Goal: Book appointment/travel/reservation

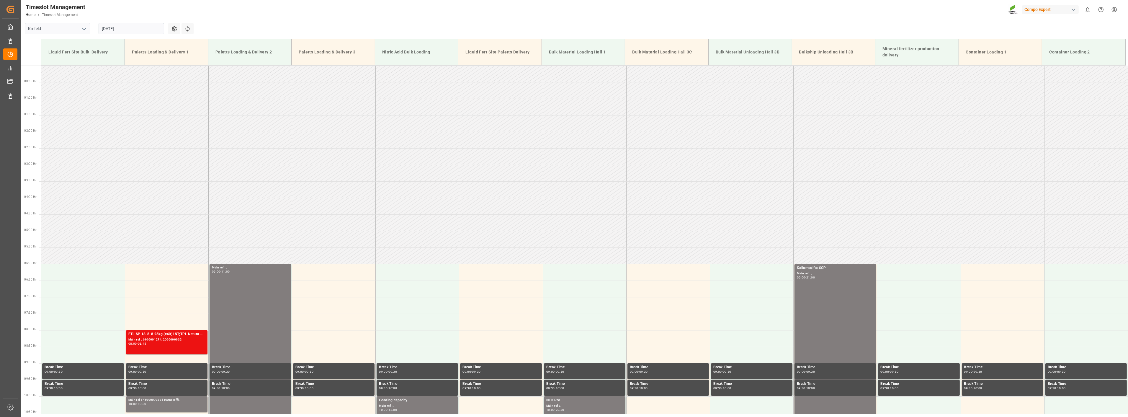
scroll to position [216, 0]
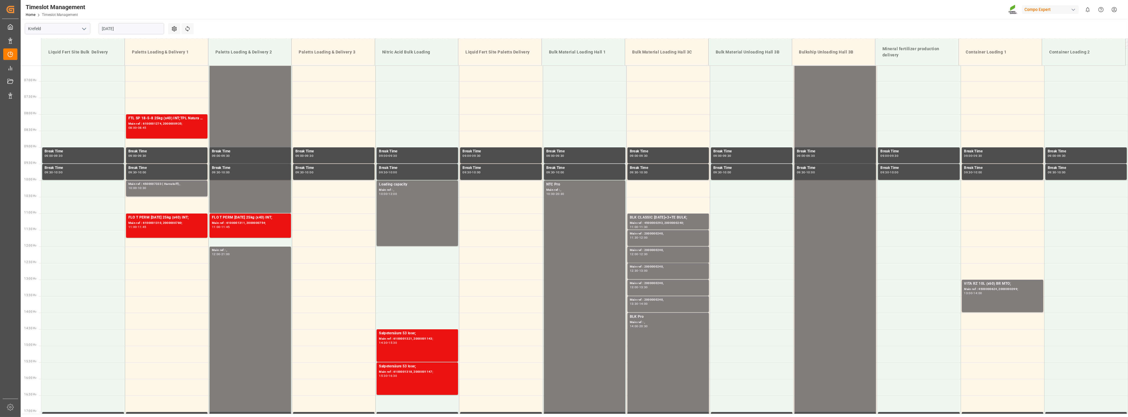
click at [139, 29] on input "25.08.2025" at bounding box center [132, 28] width 66 height 11
click at [104, 100] on span "18" at bounding box center [106, 99] width 4 height 4
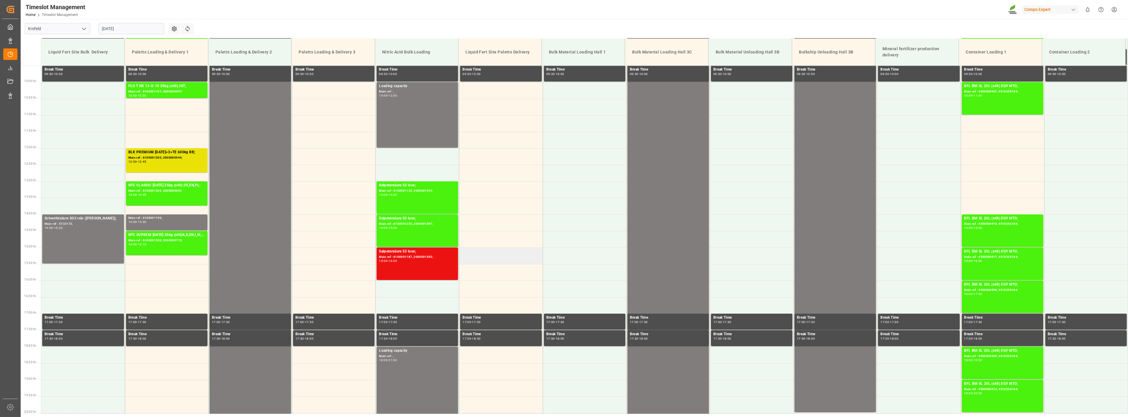
scroll to position [281, 0]
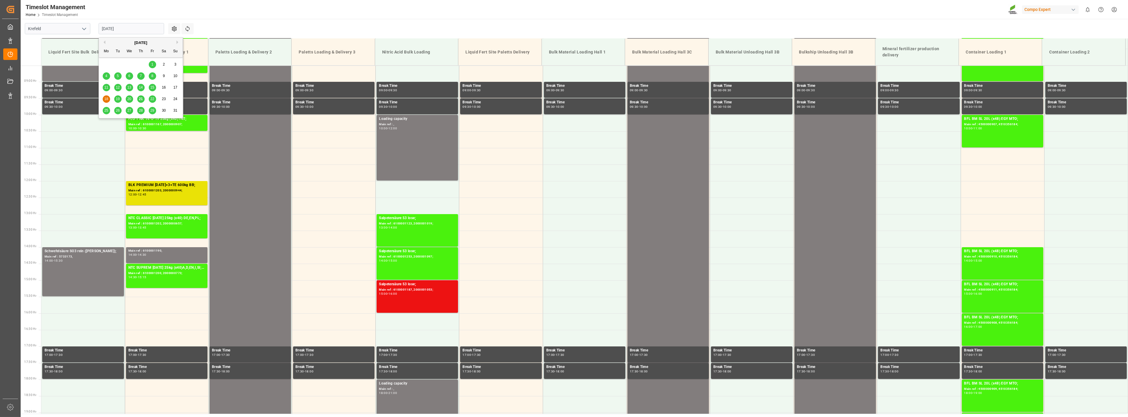
click at [140, 30] on input "[DATE]" at bounding box center [132, 28] width 66 height 11
click at [117, 99] on span "19" at bounding box center [118, 99] width 4 height 4
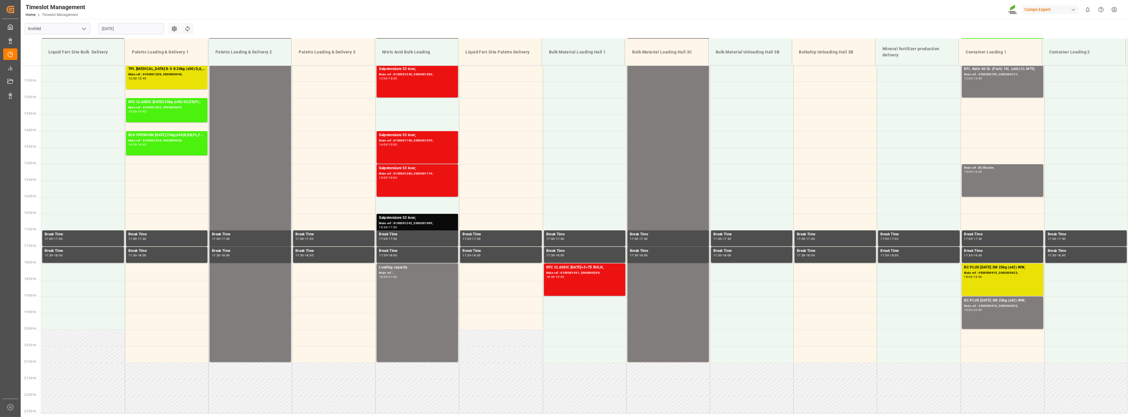
scroll to position [347, 0]
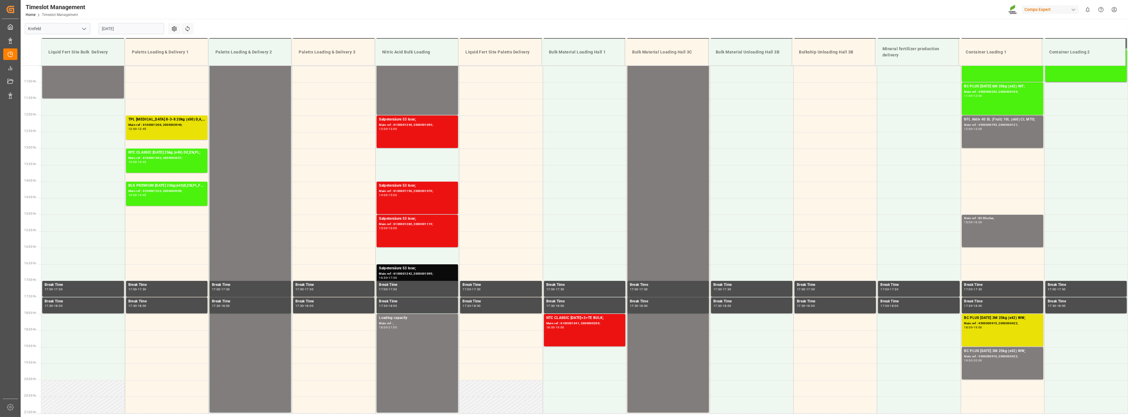
drag, startPoint x: 135, startPoint y: 29, endPoint x: 136, endPoint y: 36, distance: 7.8
click at [135, 31] on input "[DATE]" at bounding box center [132, 28] width 66 height 11
click at [131, 99] on div "20" at bounding box center [129, 99] width 7 height 7
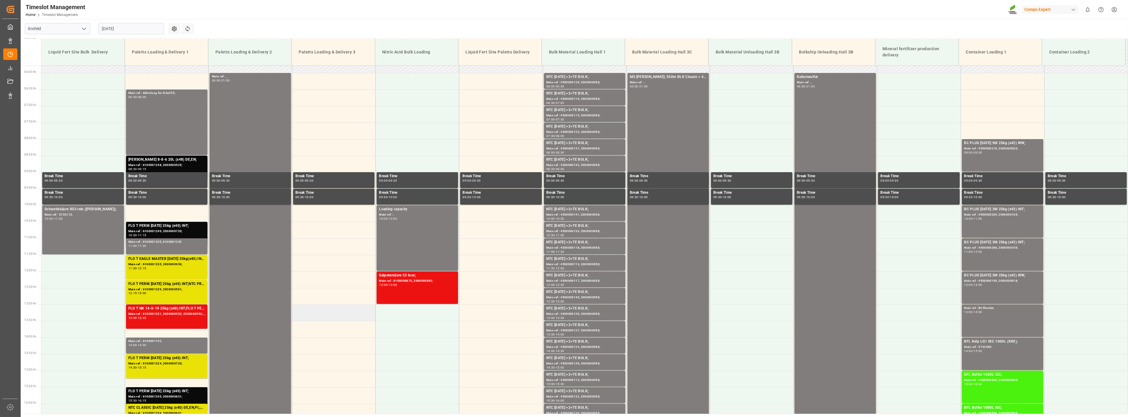
scroll to position [183, 0]
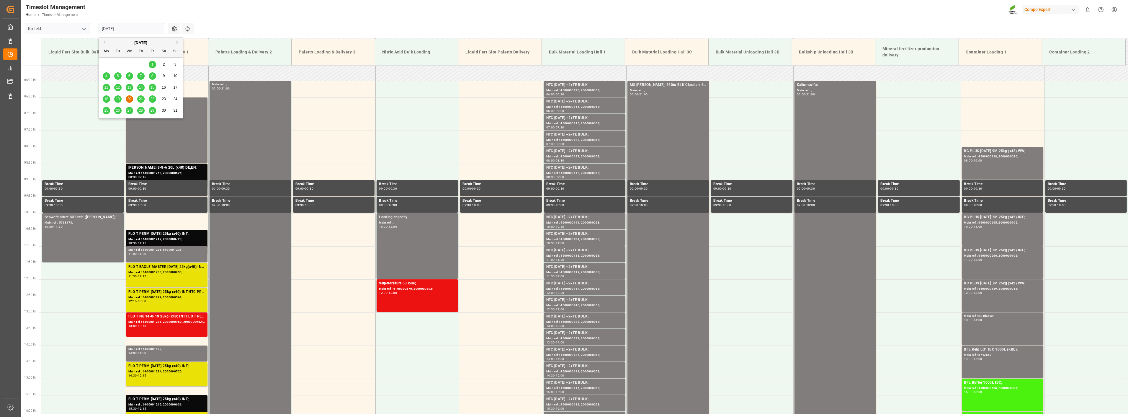
click at [128, 27] on input "[DATE]" at bounding box center [132, 28] width 66 height 11
click at [139, 99] on span "21" at bounding box center [141, 99] width 4 height 4
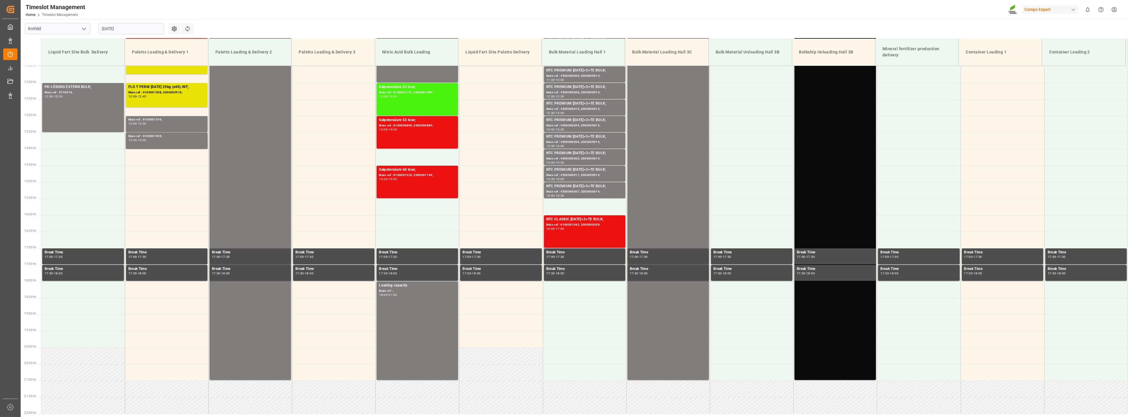
scroll to position [445, 0]
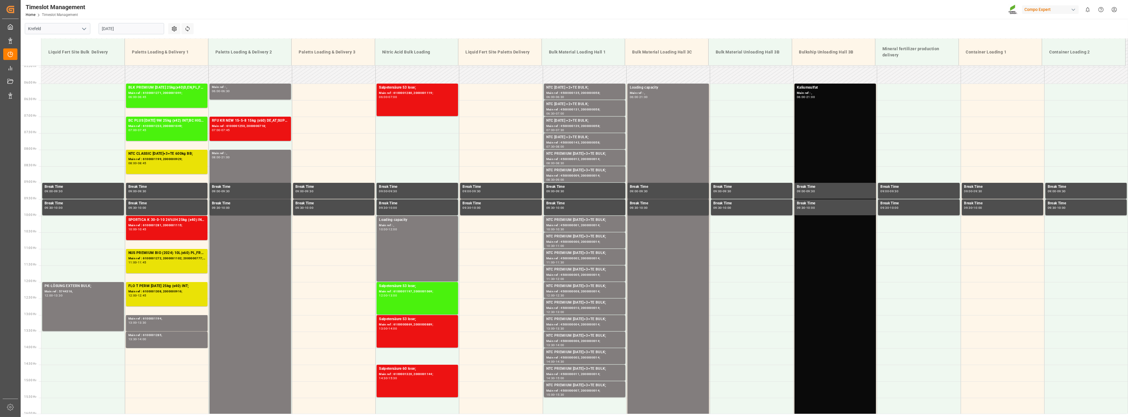
scroll to position [150, 0]
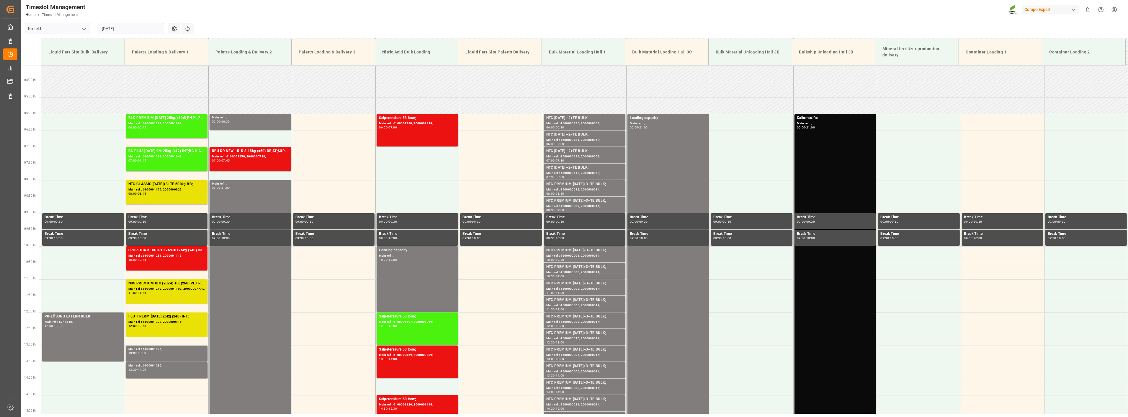
click at [143, 30] on input "[DATE]" at bounding box center [132, 28] width 66 height 11
click at [131, 99] on span "20" at bounding box center [129, 99] width 4 height 4
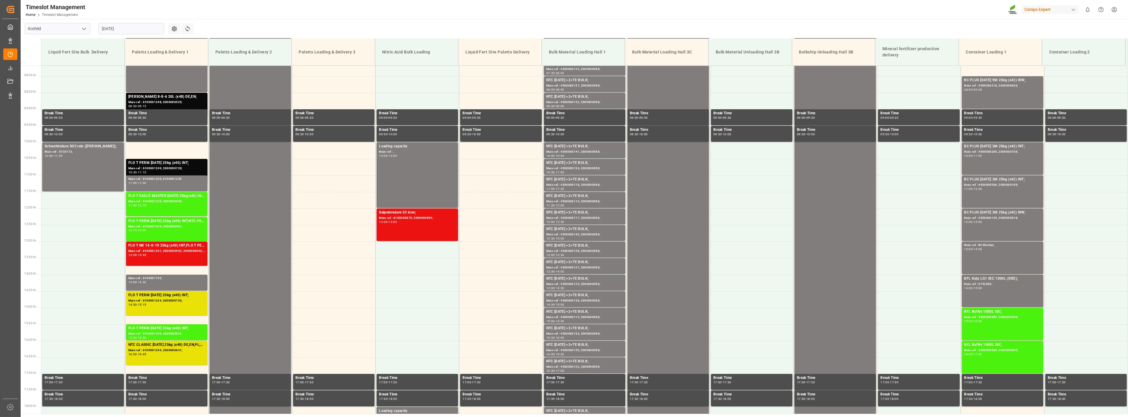
scroll to position [248, 0]
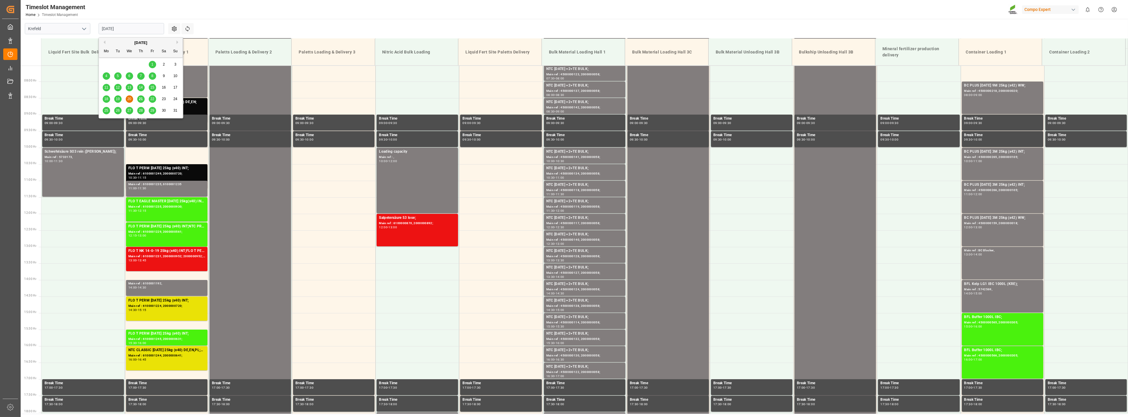
click at [140, 31] on input "[DATE]" at bounding box center [132, 28] width 66 height 11
click at [119, 99] on span "19" at bounding box center [118, 99] width 4 height 4
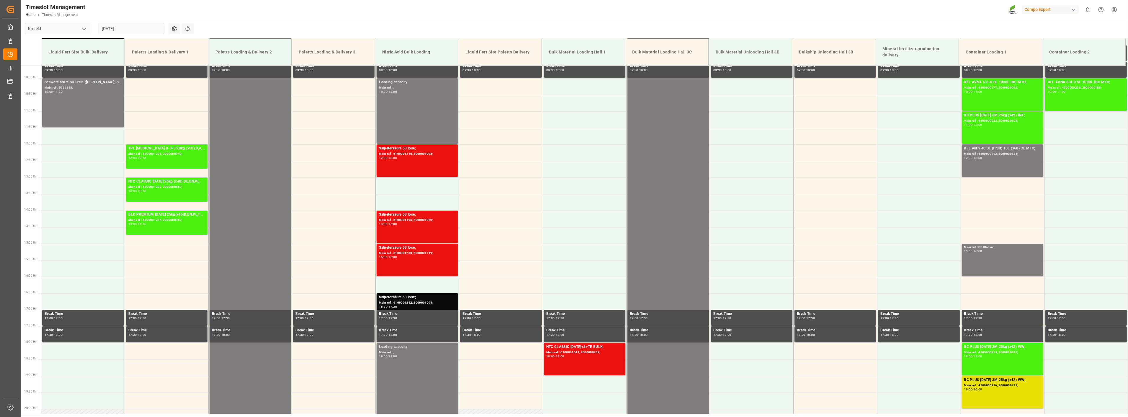
scroll to position [314, 0]
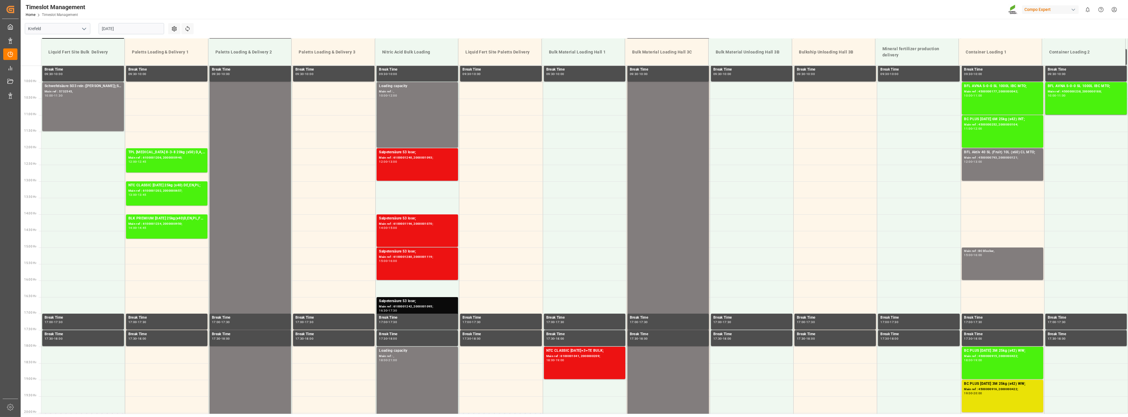
click at [130, 30] on input "[DATE]" at bounding box center [132, 28] width 66 height 11
click at [107, 99] on span "18" at bounding box center [106, 99] width 4 height 4
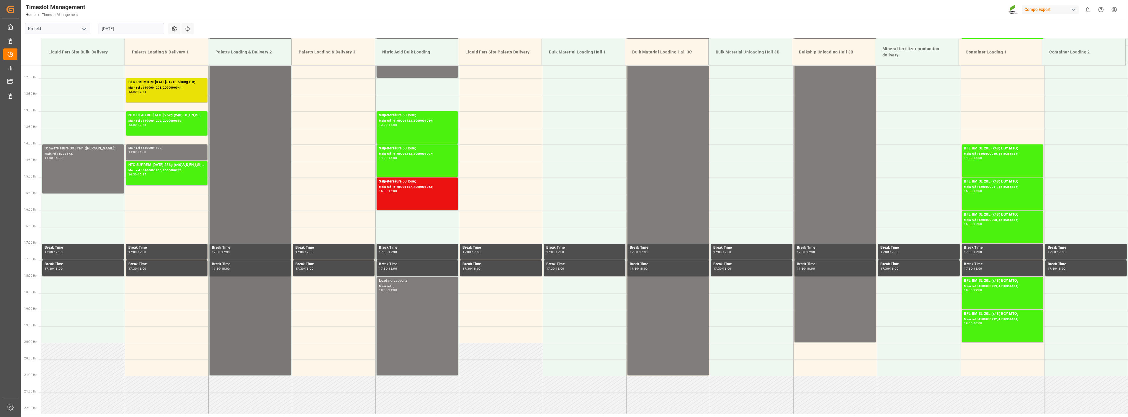
scroll to position [281, 0]
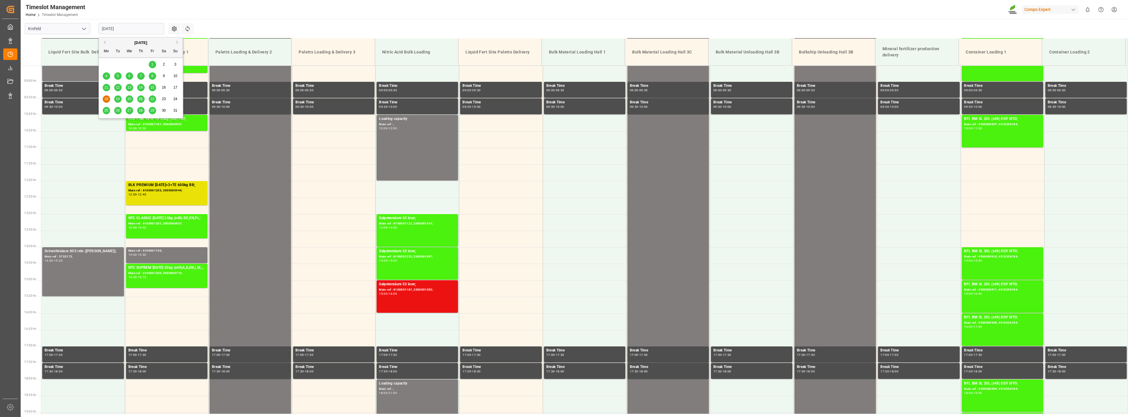
click at [137, 30] on input "[DATE]" at bounding box center [132, 28] width 66 height 11
click at [131, 101] on span "20" at bounding box center [129, 99] width 4 height 4
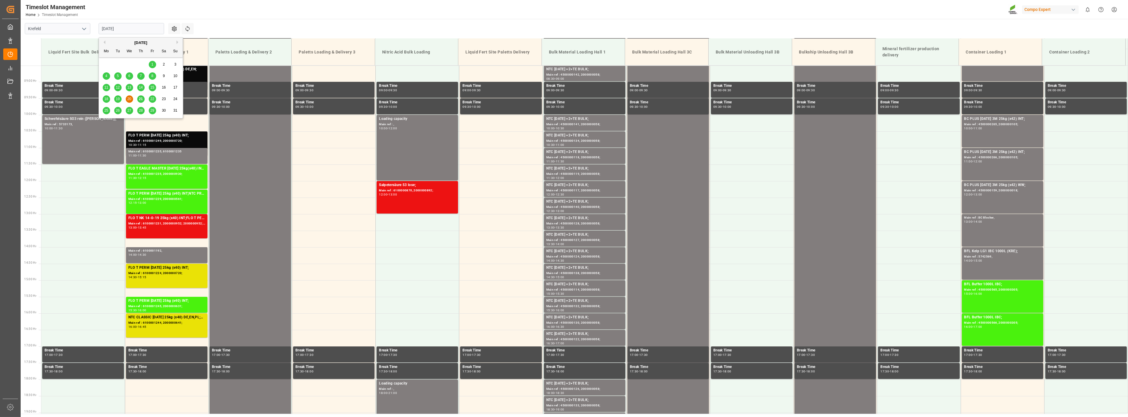
click at [129, 31] on input "[DATE]" at bounding box center [132, 28] width 66 height 11
click at [140, 100] on span "21" at bounding box center [141, 99] width 4 height 4
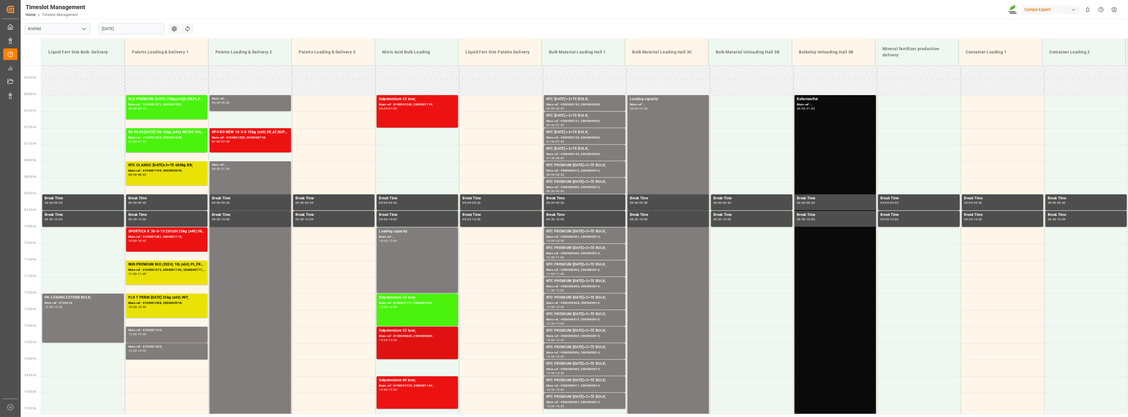
scroll to position [145, 0]
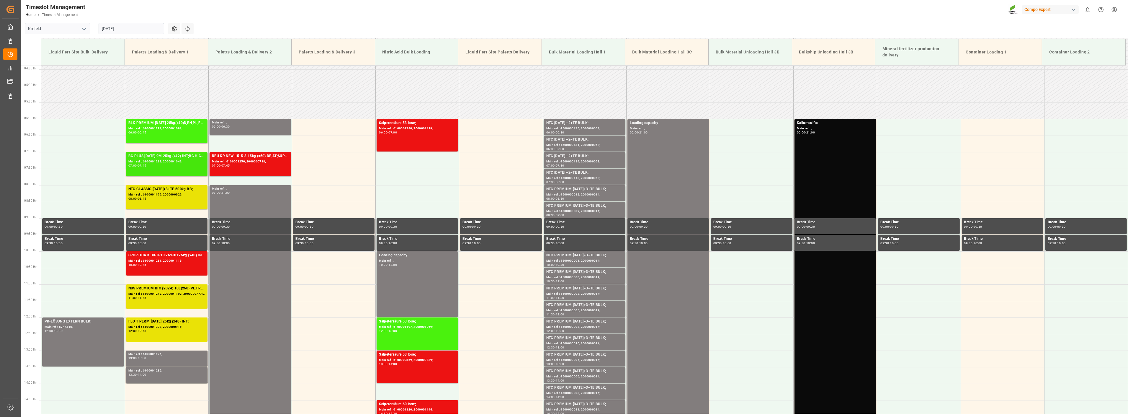
click at [147, 155] on div "BC PLUS [DATE] 9M 25kg (x42) INT;BC HIGH K [DATE] 6M 25kg (x42) INT;BC PLUS [DA…" at bounding box center [166, 156] width 77 height 6
click at [163, 128] on div "Main ref : 6100001271, 2000001091;" at bounding box center [166, 128] width 77 height 5
